Goal: Task Accomplishment & Management: Use online tool/utility

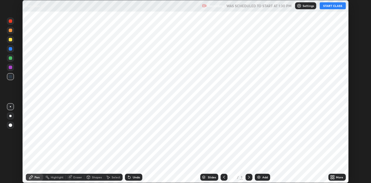
scroll to position [183, 370]
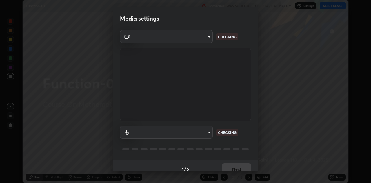
type input "6dd7f26dd43dc758996b1cf006e2949f7a02bee9d132d5f3f41e5eef0e7c266f"
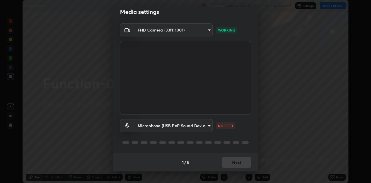
click at [209, 127] on body "Erase all Function-01 Recording WAS SCHEDULED TO START AT 1:30 PM Settings STAR…" at bounding box center [185, 91] width 371 height 183
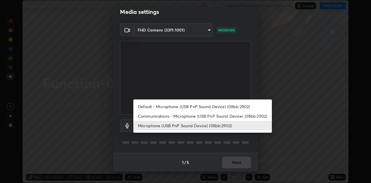
click at [211, 116] on li "Communications - Microphone (USB PnP Sound Device) (08bb:2902)" at bounding box center [202, 117] width 138 height 10
type input "communications"
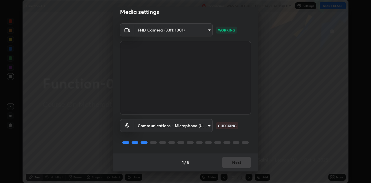
click at [232, 164] on div "1 / 5 Next" at bounding box center [185, 162] width 145 height 19
click at [231, 164] on div "1 / 5 Next" at bounding box center [185, 162] width 145 height 19
click at [232, 165] on div "1 / 5 Next" at bounding box center [185, 162] width 145 height 19
click at [233, 164] on button "Next" at bounding box center [236, 163] width 29 height 12
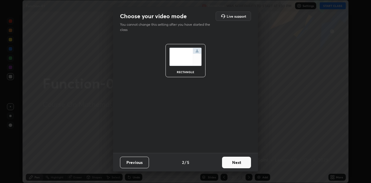
scroll to position [0, 0]
click at [234, 164] on button "Next" at bounding box center [236, 163] width 29 height 12
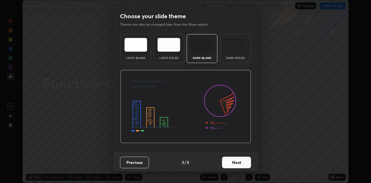
click at [235, 163] on button "Next" at bounding box center [236, 163] width 29 height 12
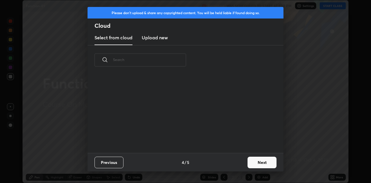
click at [235, 163] on div "Previous 4 / 5 Next" at bounding box center [185, 162] width 196 height 19
click at [260, 163] on button "Next" at bounding box center [261, 163] width 29 height 12
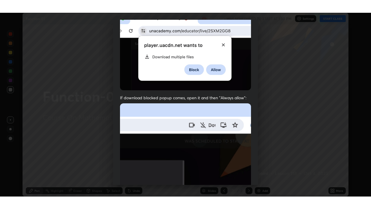
scroll to position [125, 0]
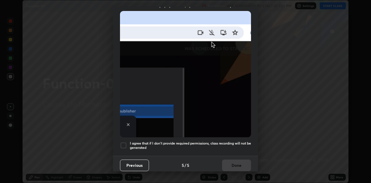
click at [222, 141] on h5 "I agree that if I don't provide required permissions, class recording will not …" at bounding box center [190, 145] width 121 height 9
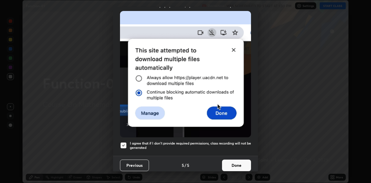
click at [237, 165] on button "Done" at bounding box center [236, 166] width 29 height 12
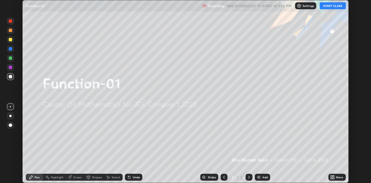
click at [331, 178] on icon at bounding box center [330, 178] width 1 height 1
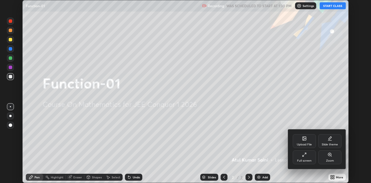
click at [303, 155] on icon at bounding box center [304, 155] width 5 height 5
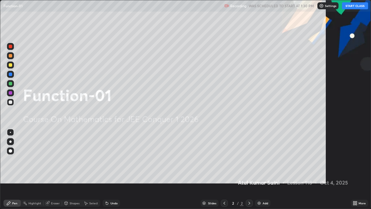
scroll to position [209, 371]
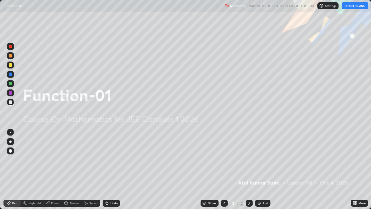
click at [354, 7] on button "START CLASS" at bounding box center [355, 5] width 26 height 7
click at [263, 183] on div "Add" at bounding box center [262, 202] width 15 height 7
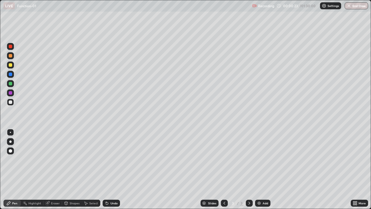
click at [11, 84] on div at bounding box center [10, 83] width 3 height 3
click at [12, 102] on div at bounding box center [10, 101] width 7 height 7
click at [263, 183] on div "Add" at bounding box center [262, 202] width 15 height 7
click at [262, 183] on div "Add" at bounding box center [262, 202] width 15 height 7
click at [10, 83] on div at bounding box center [10, 83] width 3 height 3
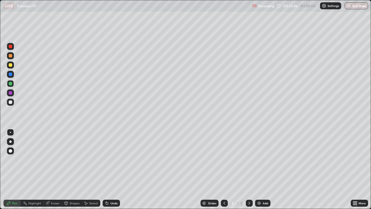
click at [114, 183] on div "Undo" at bounding box center [113, 202] width 7 height 3
click at [178, 183] on div "Slides 5 / 5 Add" at bounding box center [235, 203] width 231 height 12
click at [263, 183] on div "Add" at bounding box center [265, 202] width 6 height 3
click at [12, 56] on div at bounding box center [10, 55] width 3 height 3
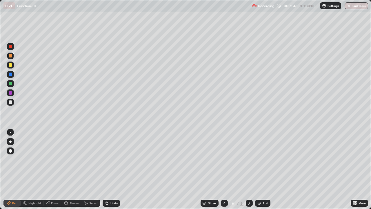
click at [262, 183] on div "Add" at bounding box center [265, 202] width 6 height 3
click at [12, 84] on div at bounding box center [10, 83] width 3 height 3
click at [111, 183] on div "Undo" at bounding box center [113, 202] width 7 height 3
click at [89, 183] on div "Select" at bounding box center [91, 202] width 19 height 7
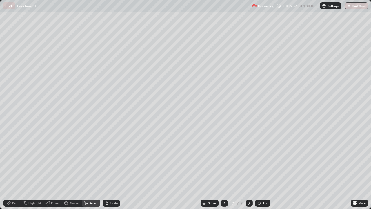
click at [37, 183] on div "Highlight" at bounding box center [32, 202] width 23 height 7
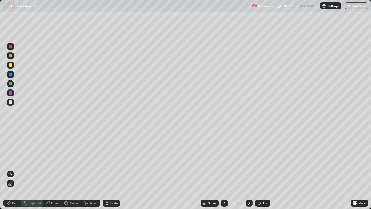
click at [51, 183] on div "Eraser" at bounding box center [55, 202] width 9 height 3
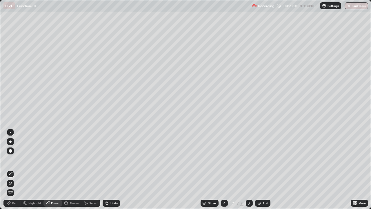
click at [15, 183] on div "Pen" at bounding box center [11, 202] width 17 height 7
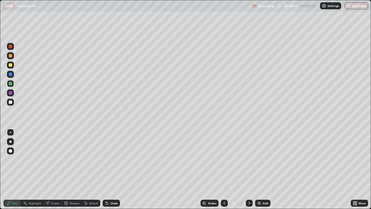
click at [264, 183] on div "Add" at bounding box center [265, 202] width 6 height 3
click at [11, 56] on div at bounding box center [10, 55] width 3 height 3
click at [7, 103] on div at bounding box center [10, 101] width 7 height 7
click at [54, 183] on div "Eraser" at bounding box center [55, 202] width 9 height 3
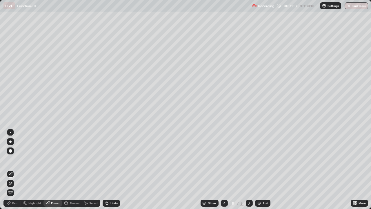
click at [13, 183] on div at bounding box center [10, 183] width 7 height 7
click at [93, 183] on div "Select" at bounding box center [93, 202] width 9 height 3
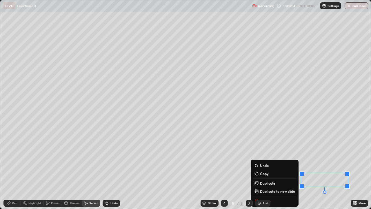
click at [336, 152] on div "0 ° Undo Copy Duplicate Duplicate to new slide Delete" at bounding box center [185, 104] width 370 height 208
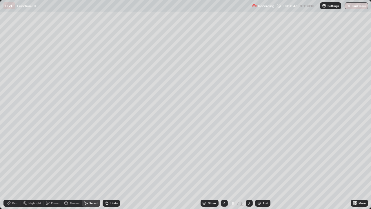
click at [16, 183] on div "Pen" at bounding box center [11, 202] width 17 height 7
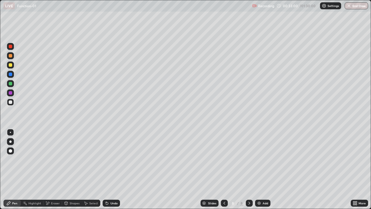
click at [262, 183] on div "Add" at bounding box center [262, 202] width 15 height 7
click at [224, 183] on icon at bounding box center [224, 202] width 5 height 5
click at [248, 183] on icon at bounding box center [249, 202] width 2 height 3
click at [54, 183] on div "Eraser" at bounding box center [55, 202] width 9 height 3
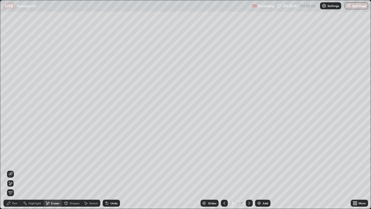
click at [10, 183] on span "Erase all" at bounding box center [10, 192] width 6 height 3
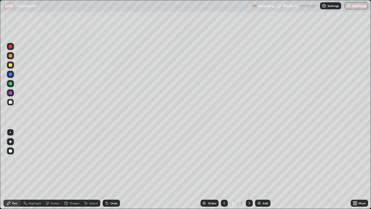
click at [12, 55] on div at bounding box center [10, 55] width 7 height 7
click at [113, 183] on div "Undo" at bounding box center [113, 202] width 7 height 3
click at [54, 183] on div "Eraser" at bounding box center [55, 202] width 9 height 3
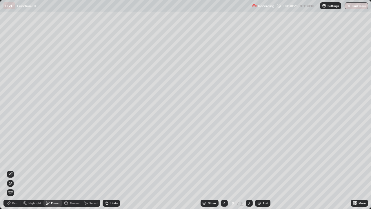
click at [15, 183] on div "Pen" at bounding box center [14, 202] width 5 height 3
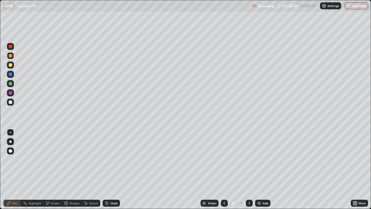
click at [262, 183] on div "Add" at bounding box center [262, 202] width 15 height 7
click at [109, 183] on div "Undo" at bounding box center [111, 202] width 17 height 7
click at [54, 183] on div "Eraser" at bounding box center [55, 202] width 9 height 3
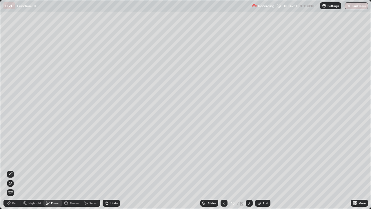
click at [15, 183] on div "Pen" at bounding box center [14, 202] width 5 height 3
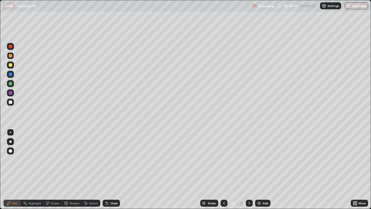
click at [264, 183] on div "Add" at bounding box center [265, 202] width 6 height 3
click at [260, 183] on img at bounding box center [259, 202] width 5 height 5
click at [110, 183] on div "Undo" at bounding box center [111, 202] width 17 height 7
click at [110, 183] on div "Undo" at bounding box center [113, 202] width 7 height 3
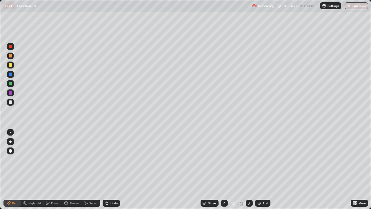
click at [91, 183] on div "Select" at bounding box center [93, 202] width 9 height 3
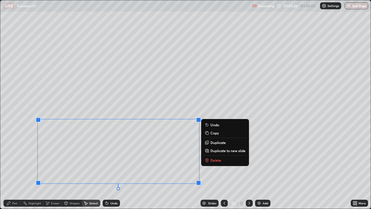
click at [212, 133] on p "Copy" at bounding box center [214, 132] width 8 height 5
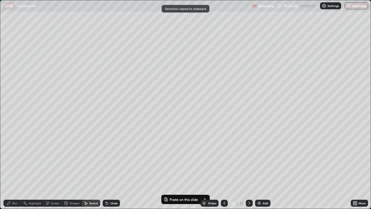
click at [264, 183] on div "Add" at bounding box center [265, 202] width 6 height 3
click at [25, 26] on div "0 ° Undo Copy Paste here Duplicate Duplicate to new slide Delete" at bounding box center [185, 104] width 370 height 208
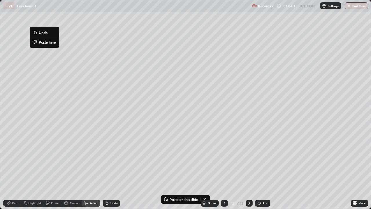
click at [39, 42] on button "Paste here" at bounding box center [44, 42] width 25 height 7
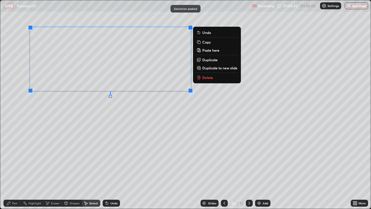
click at [52, 137] on div "0 ° Undo Copy Paste here Duplicate Duplicate to new slide Delete" at bounding box center [185, 104] width 370 height 208
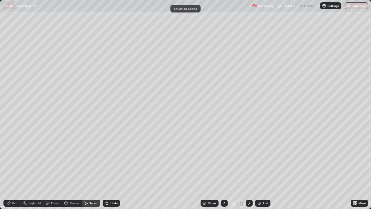
click at [14, 183] on div "Pen" at bounding box center [14, 202] width 5 height 3
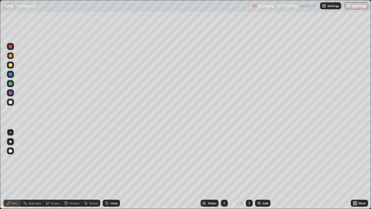
click at [11, 102] on div at bounding box center [10, 101] width 3 height 3
click at [263, 183] on div "Add" at bounding box center [265, 202] width 6 height 3
click at [13, 83] on div at bounding box center [10, 83] width 7 height 7
click at [108, 183] on div "Undo" at bounding box center [111, 202] width 17 height 7
click at [260, 183] on img at bounding box center [259, 202] width 5 height 5
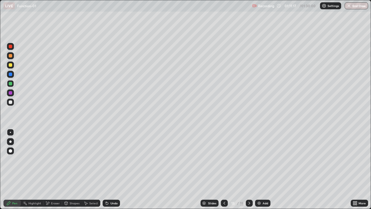
click at [11, 102] on div at bounding box center [10, 101] width 3 height 3
click at [11, 92] on div at bounding box center [10, 92] width 3 height 3
click at [262, 183] on div "Add" at bounding box center [265, 202] width 6 height 3
click at [11, 58] on div at bounding box center [10, 55] width 7 height 7
click at [115, 183] on div "Undo" at bounding box center [113, 202] width 7 height 3
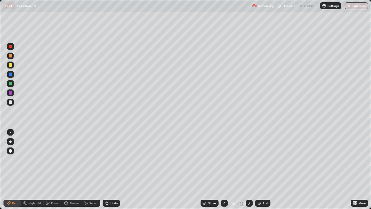
click at [114, 183] on div "Undo" at bounding box center [113, 202] width 7 height 3
click at [113, 183] on div "Undo" at bounding box center [113, 202] width 7 height 3
click at [355, 5] on button "End Class" at bounding box center [356, 5] width 23 height 7
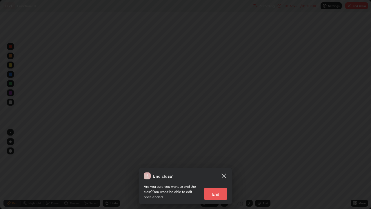
click at [214, 183] on button "End" at bounding box center [215, 194] width 23 height 12
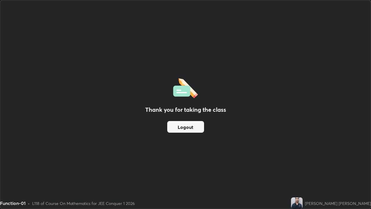
click at [189, 126] on button "Logout" at bounding box center [185, 127] width 37 height 12
click at [187, 128] on button "Logout" at bounding box center [185, 127] width 37 height 12
click at [186, 127] on button "Logout" at bounding box center [185, 127] width 37 height 12
